Goal: Find specific page/section: Find specific page/section

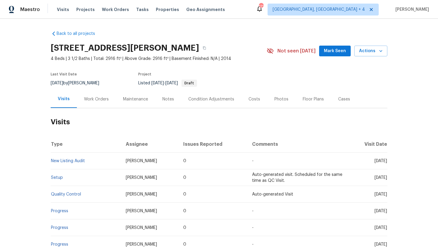
click at [95, 104] on div "Work Orders" at bounding box center [96, 99] width 39 height 18
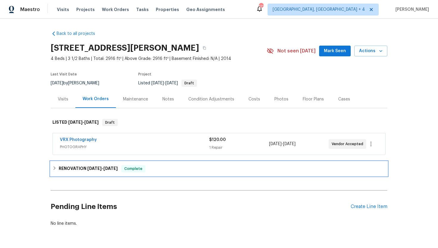
click at [117, 167] on span "[DATE]" at bounding box center [110, 168] width 14 height 4
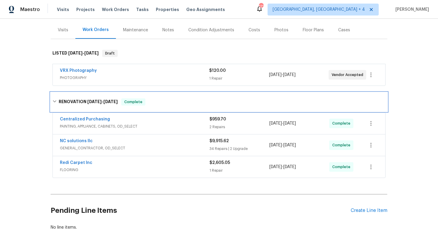
scroll to position [84, 0]
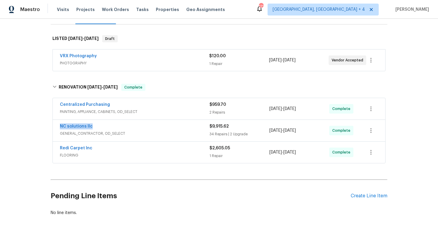
drag, startPoint x: 110, startPoint y: 129, endPoint x: 56, endPoint y: 128, distance: 53.7
click at [56, 128] on div "NC solutions llc GENERAL_CONTRACTOR, OD_SELECT $9,915.62 34 Repairs | 2 Upgrade…" at bounding box center [219, 130] width 333 height 21
copy link "NC solutions llc"
drag, startPoint x: 313, startPoint y: 131, endPoint x: 267, endPoint y: 131, distance: 45.6
click at [267, 131] on div "NC solutions llc GENERAL_CONTRACTOR, OD_SELECT $9,915.62 34 Repairs | 2 Upgrade…" at bounding box center [212, 130] width 304 height 14
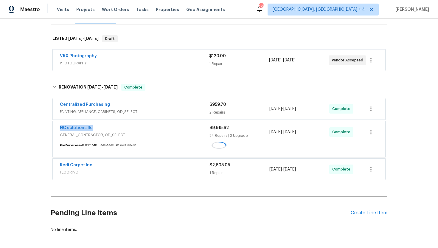
copy div "[DATE] - [DATE]"
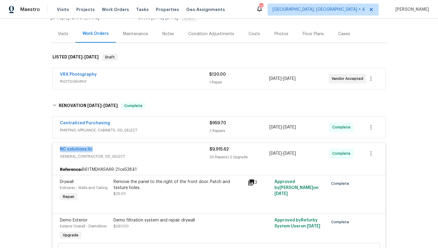
scroll to position [50, 0]
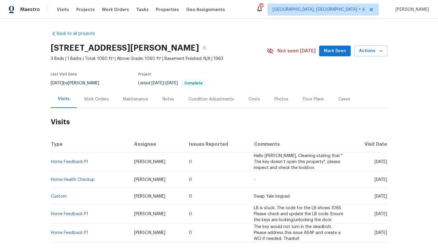
click at [92, 98] on div "Work Orders" at bounding box center [96, 99] width 25 height 6
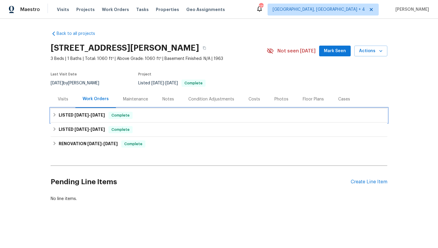
click at [101, 119] on div "LISTED 8/6/25 - 8/8/25 Complete" at bounding box center [219, 115] width 337 height 14
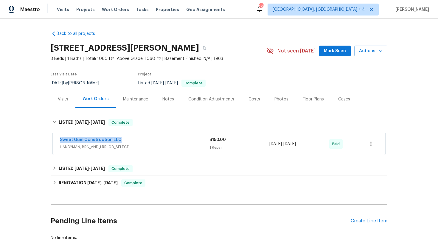
drag, startPoint x: 127, startPoint y: 140, endPoint x: 43, endPoint y: 138, distance: 84.4
click at [43, 138] on div "Back to all projects 1914 Adams Pl, Hillsborough, NC 27278 3 Beds | 1 Baths | T…" at bounding box center [219, 133] width 438 height 229
copy link "Sweet Gum Construction LLC"
drag, startPoint x: 309, startPoint y: 145, endPoint x: 266, endPoint y: 144, distance: 43.5
click at [266, 145] on div "Sweet Gum Construction LLC HANDYMAN, BRN_AND_LRR, OD_SELECT $150.00 1 Repair 8/…" at bounding box center [212, 144] width 304 height 14
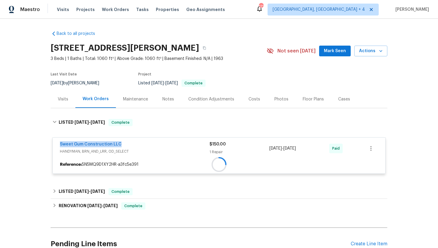
copy div "8/8/2025 - 8/8/2025"
